Goal: Information Seeking & Learning: Learn about a topic

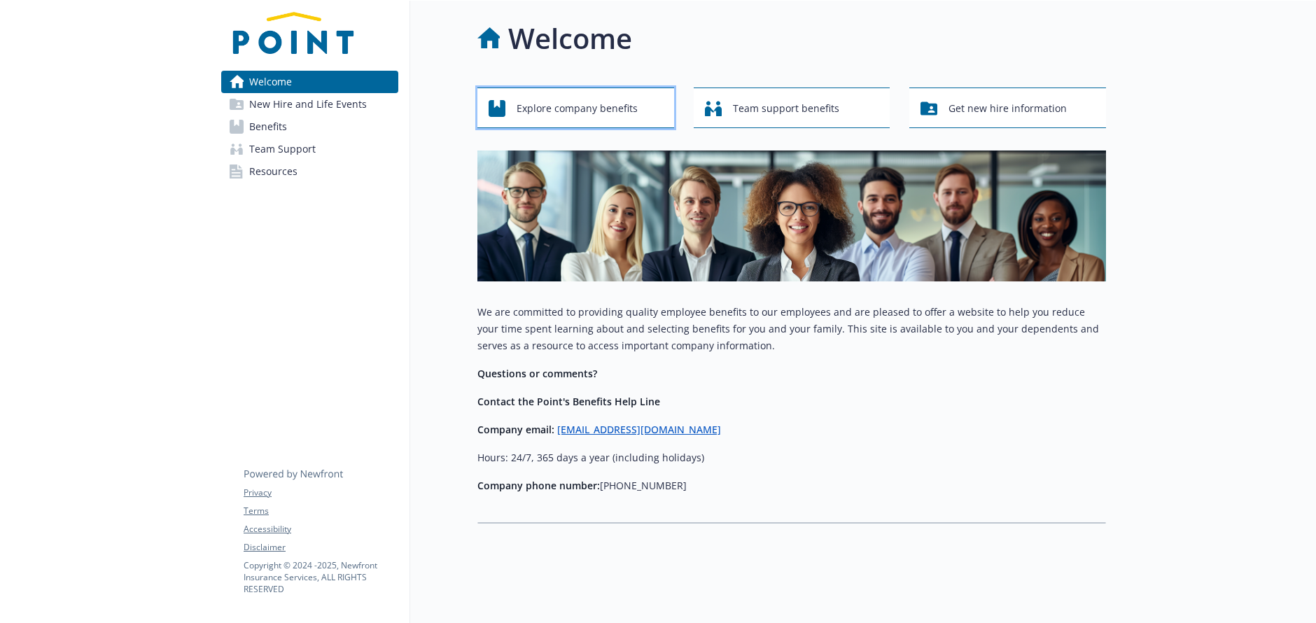
click at [626, 113] on span "Explore company benefits" at bounding box center [577, 108] width 121 height 27
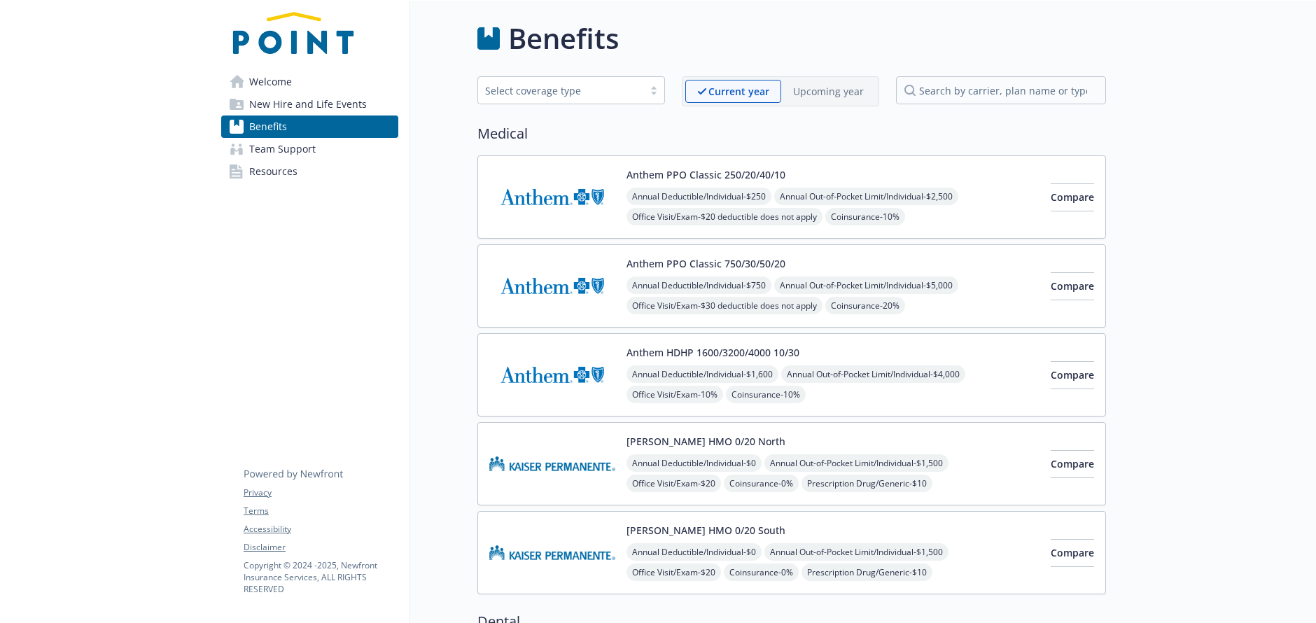
click at [640, 97] on div "Select coverage type" at bounding box center [560, 91] width 165 height 18
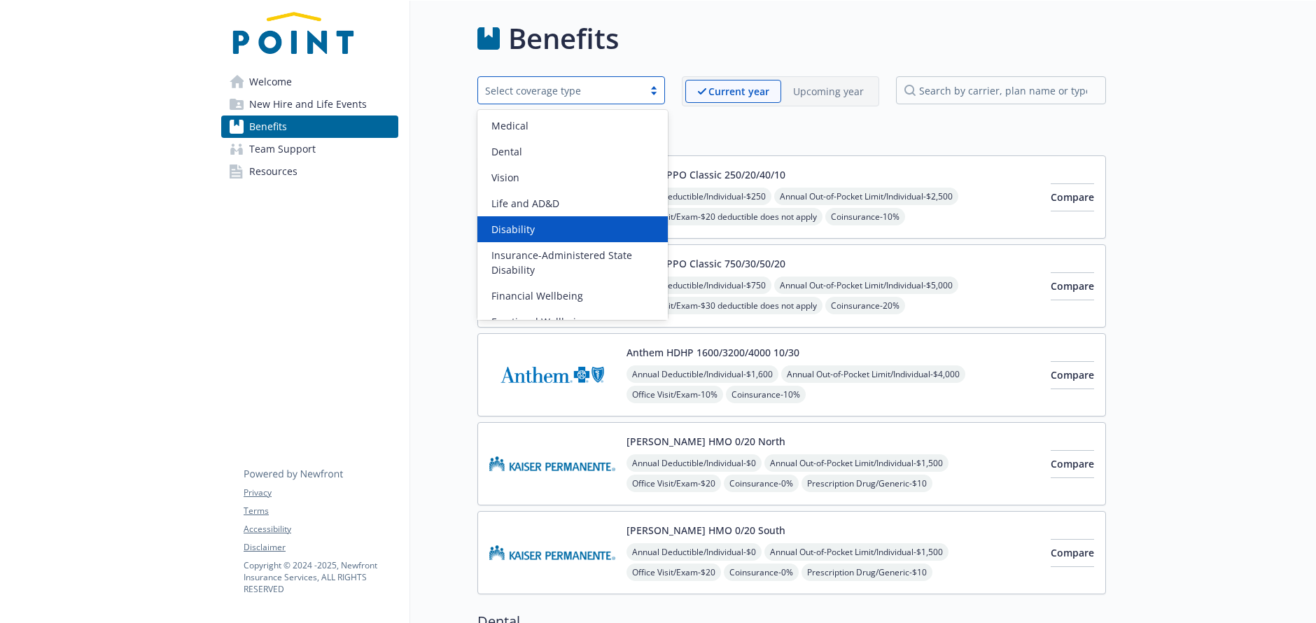
scroll to position [43, 0]
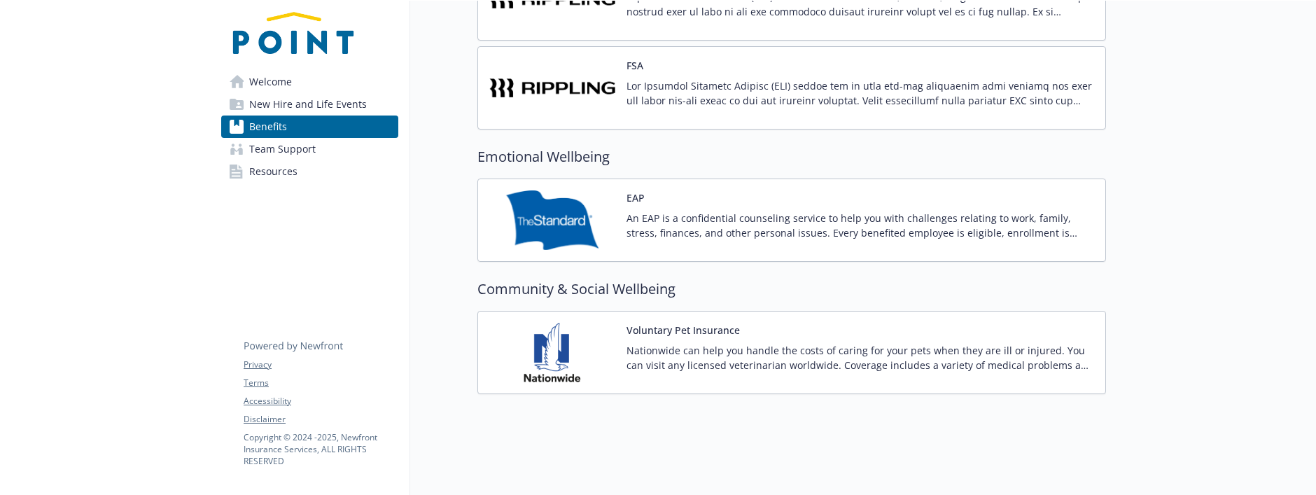
scroll to position [1625, 0]
